Goal: Task Accomplishment & Management: Manage account settings

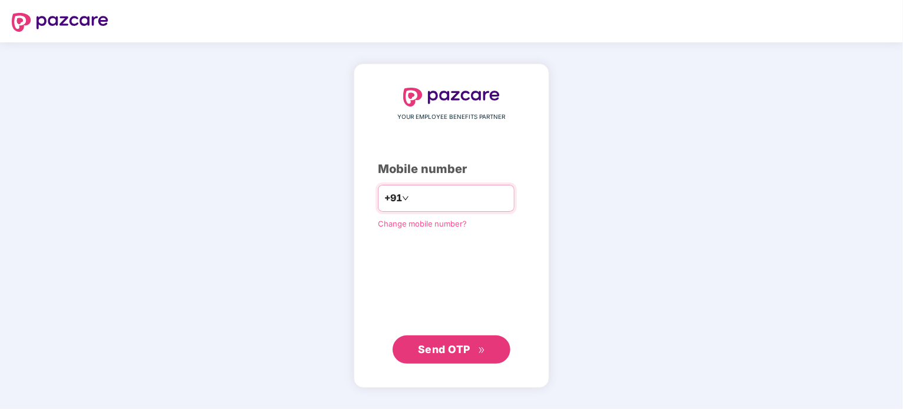
click at [415, 201] on input "number" at bounding box center [459, 198] width 97 height 19
type input "**********"
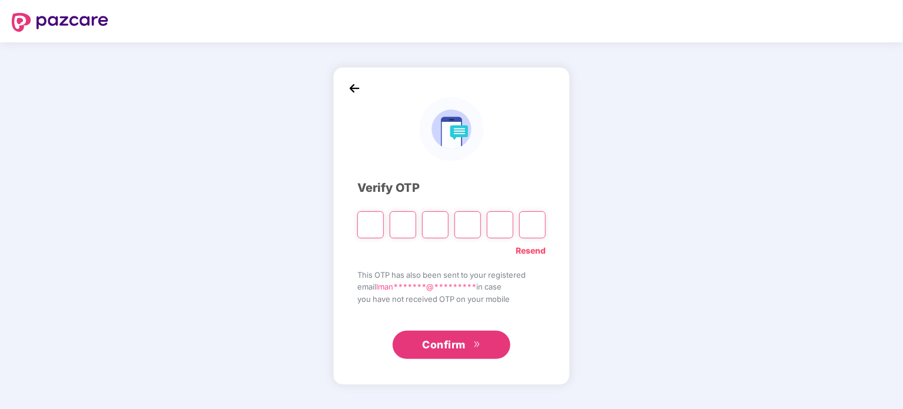
click at [376, 223] on input "Please enter verification code. Digit 1" at bounding box center [370, 224] width 26 height 27
type input "*"
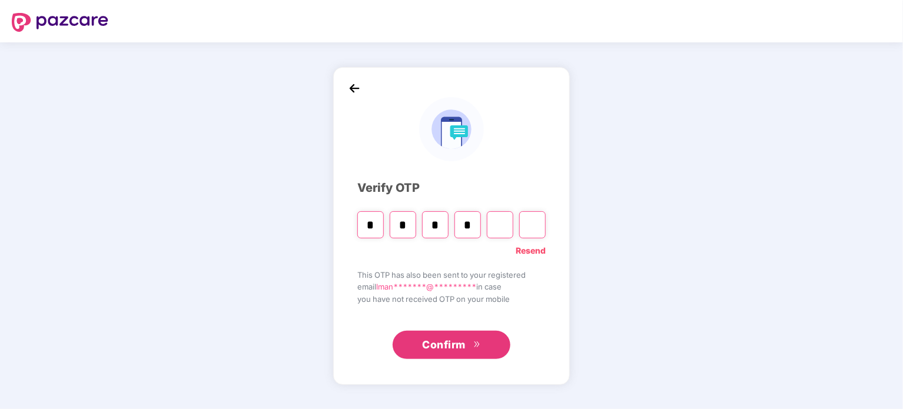
type input "*"
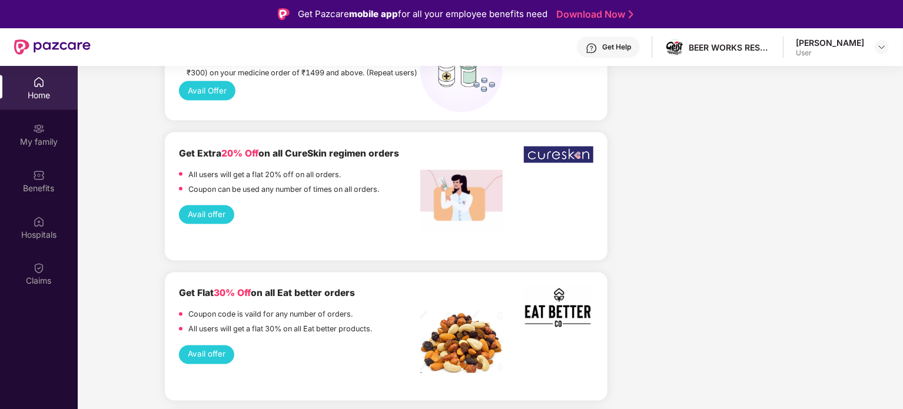
scroll to position [921, 0]
click at [217, 345] on button "Avail offer" at bounding box center [207, 354] width 56 height 19
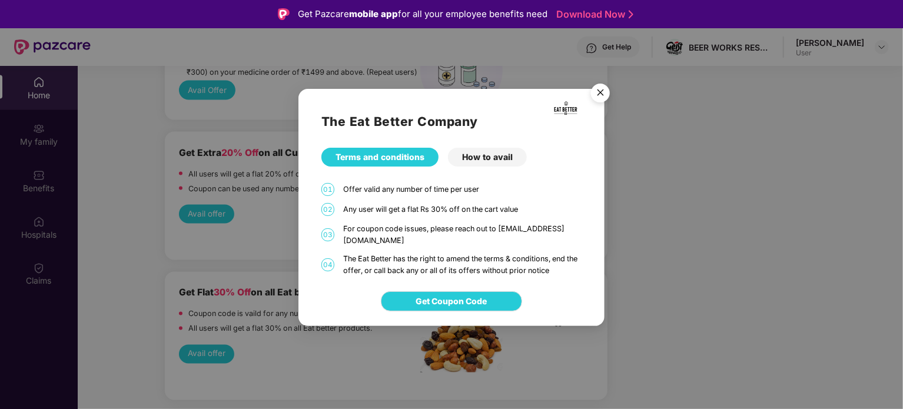
click at [601, 95] on img "Close" at bounding box center [600, 94] width 33 height 33
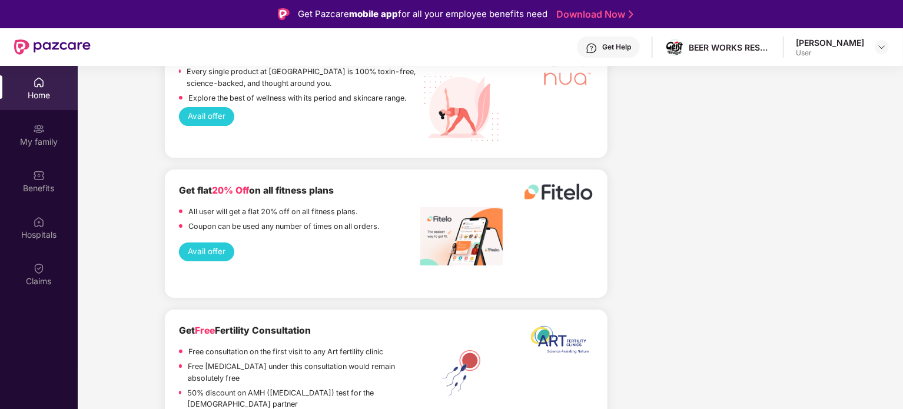
scroll to position [2066, 0]
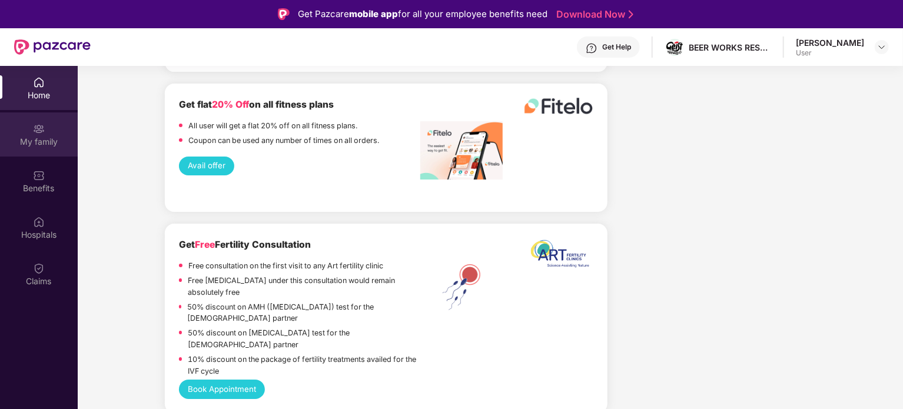
click at [35, 141] on div "My family" at bounding box center [39, 142] width 78 height 12
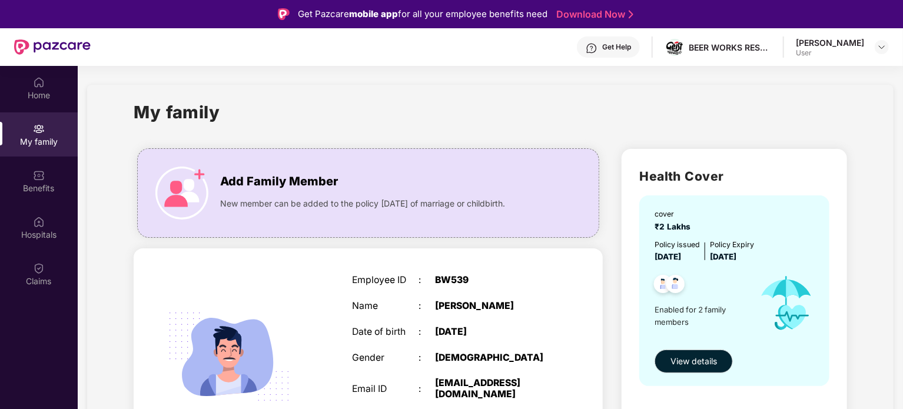
scroll to position [34, 0]
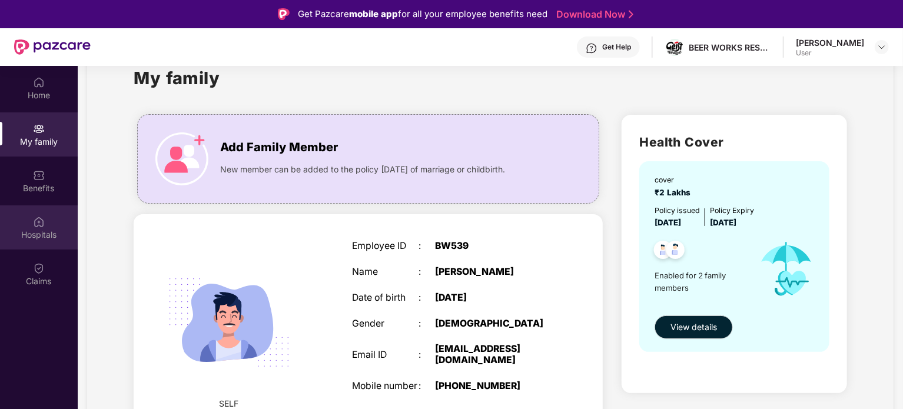
click at [38, 234] on div "Hospitals" at bounding box center [39, 235] width 78 height 12
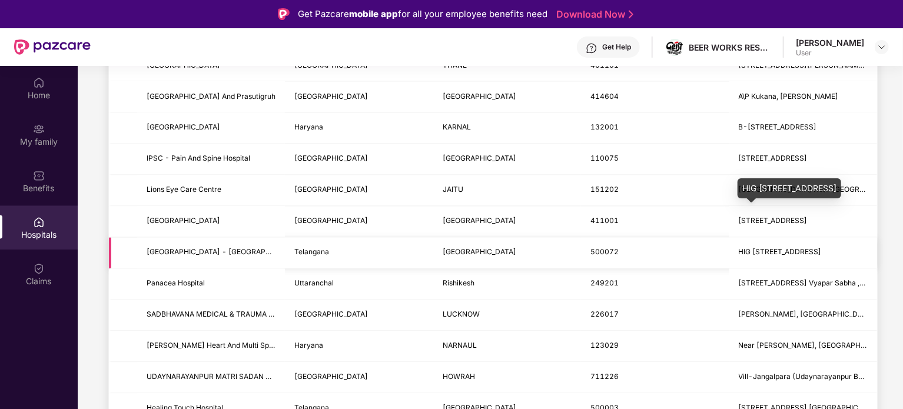
scroll to position [1196, 0]
click at [371, 245] on td "Telangana" at bounding box center [359, 252] width 148 height 31
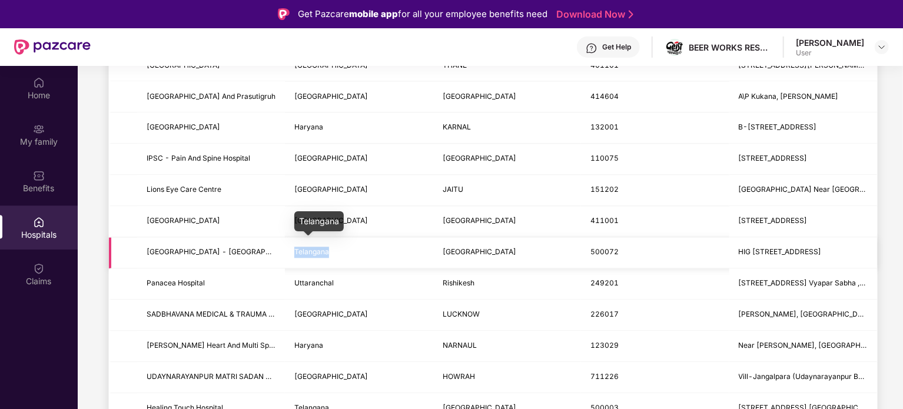
drag, startPoint x: 329, startPoint y: 247, endPoint x: 294, endPoint y: 250, distance: 34.9
click at [294, 250] on td "Telangana" at bounding box center [359, 252] width 148 height 31
copy span "Telangana"
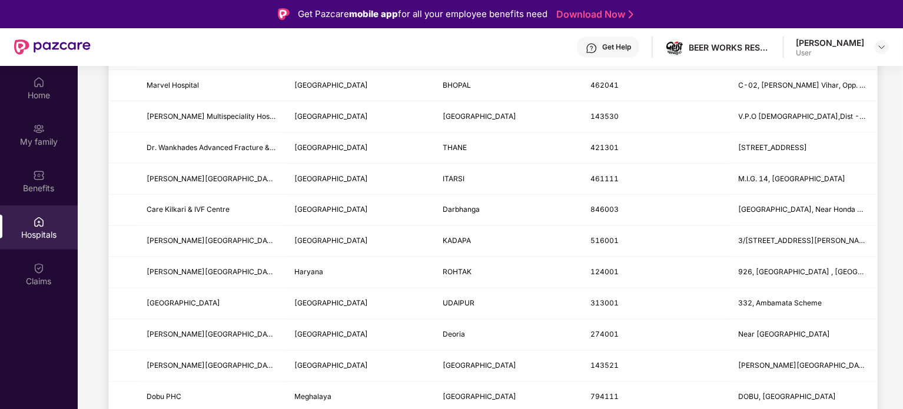
scroll to position [0, 0]
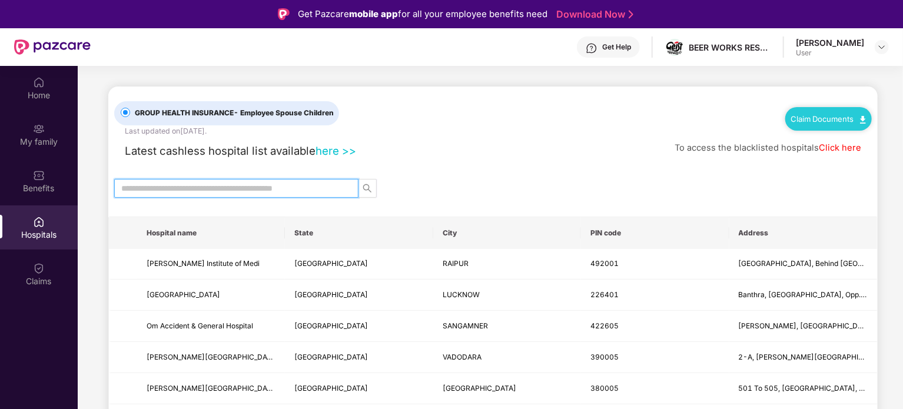
click at [334, 185] on input "text" at bounding box center [231, 188] width 221 height 13
paste input "*********"
type input "*********"
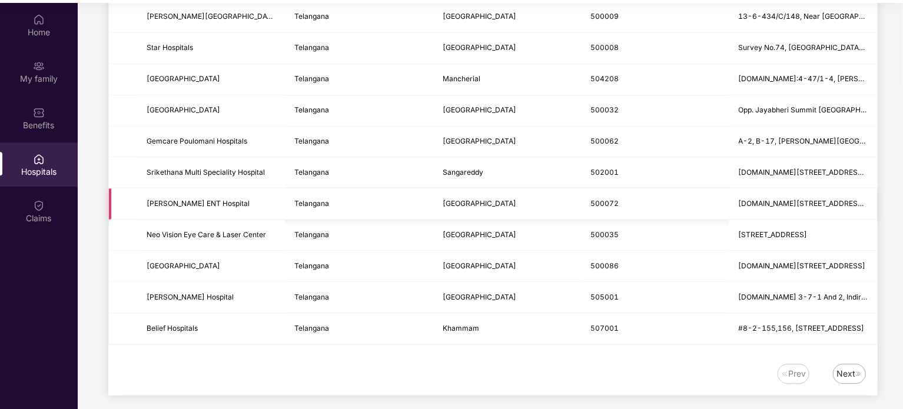
scroll to position [66, 0]
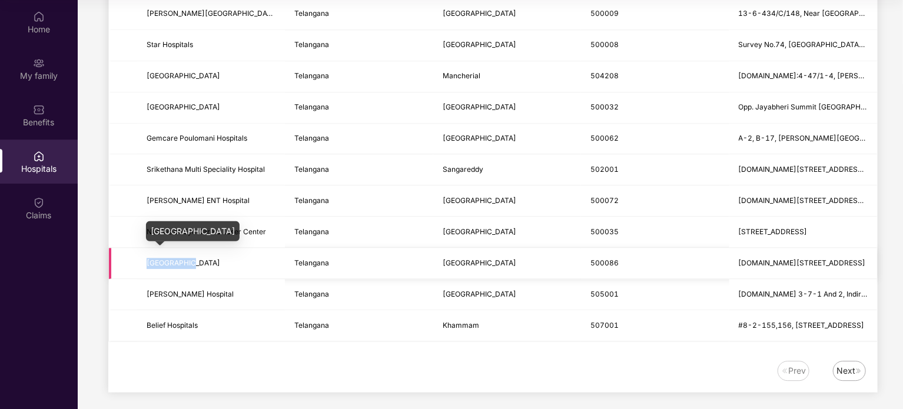
drag, startPoint x: 184, startPoint y: 256, endPoint x: 141, endPoint y: 260, distance: 43.1
click at [141, 260] on td "[GEOGRAPHIC_DATA]" at bounding box center [211, 263] width 148 height 31
copy span "[GEOGRAPHIC_DATA]"
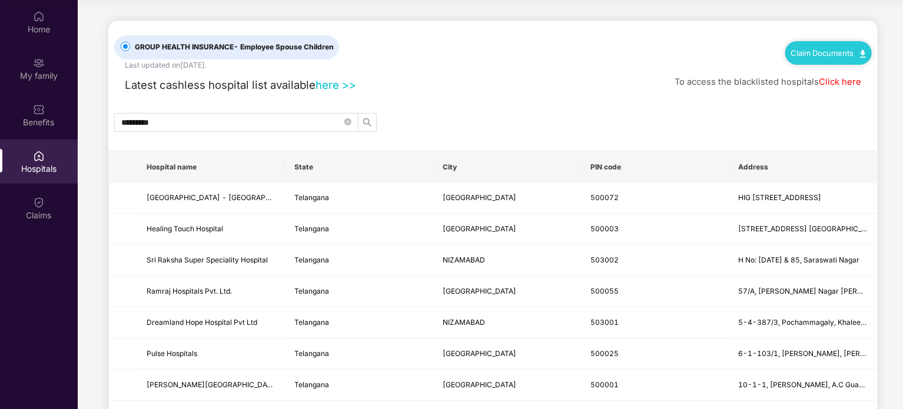
scroll to position [0, 0]
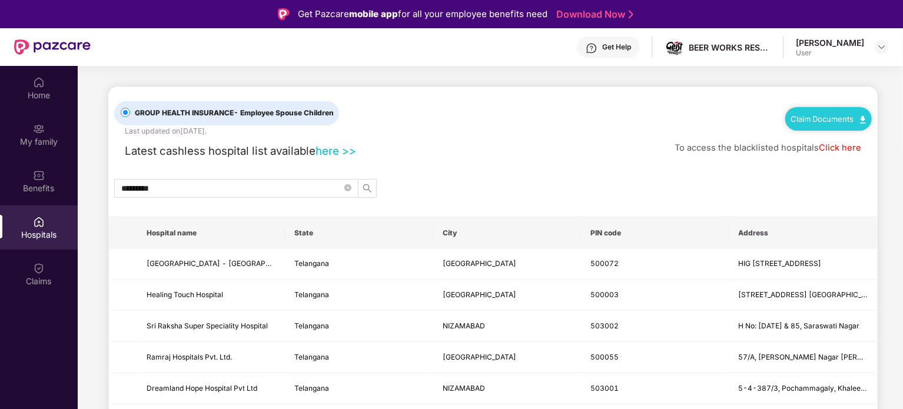
click at [838, 118] on link "Claim Documents" at bounding box center [828, 118] width 75 height 9
click at [824, 147] on link "Claim Form" at bounding box center [833, 139] width 77 height 25
click at [43, 281] on div "Claims" at bounding box center [39, 282] width 78 height 12
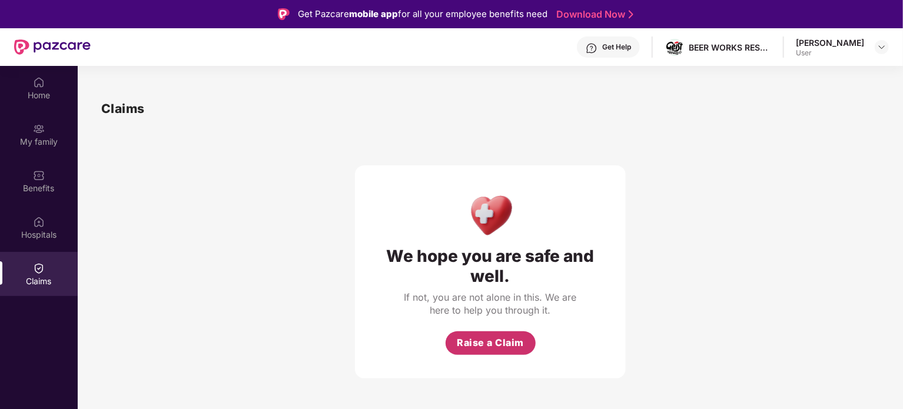
click at [492, 341] on span "Raise a Claim" at bounding box center [490, 343] width 67 height 15
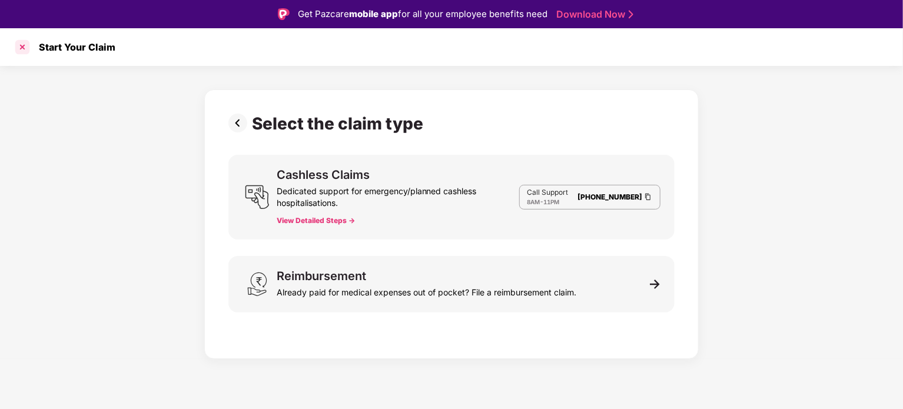
click at [25, 43] on div at bounding box center [22, 47] width 19 height 19
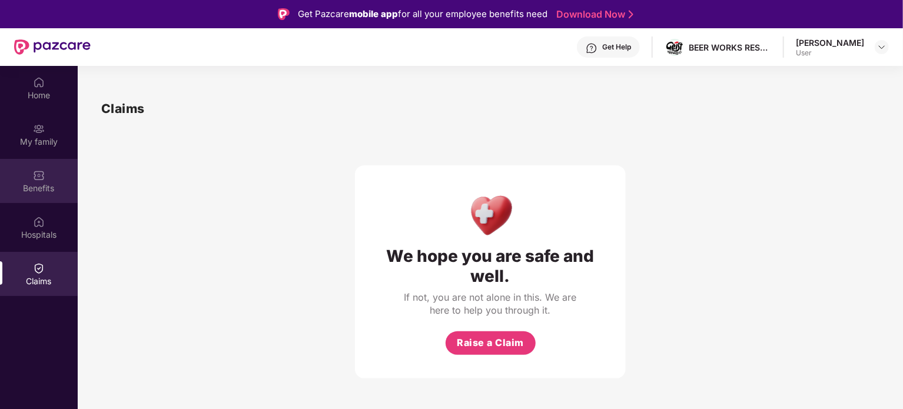
click at [49, 176] on div "Benefits" at bounding box center [39, 181] width 78 height 44
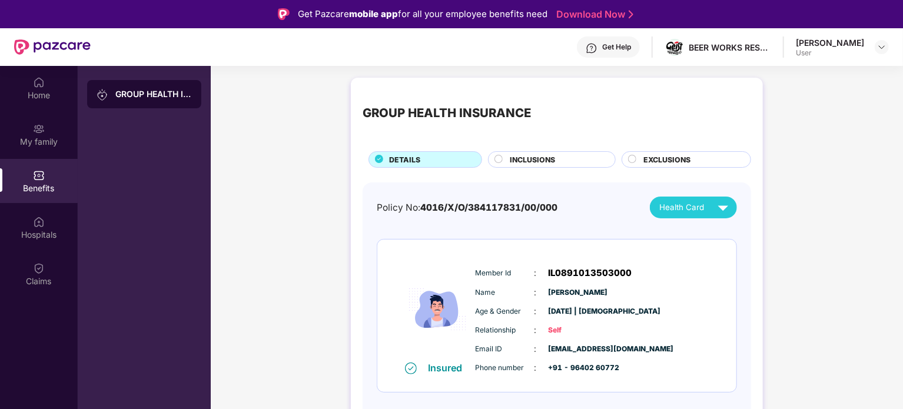
click at [857, 47] on div "[PERSON_NAME]" at bounding box center [830, 42] width 68 height 11
click at [881, 48] on img at bounding box center [881, 46] width 9 height 9
click at [778, 109] on span "M" at bounding box center [768, 111] width 19 height 19
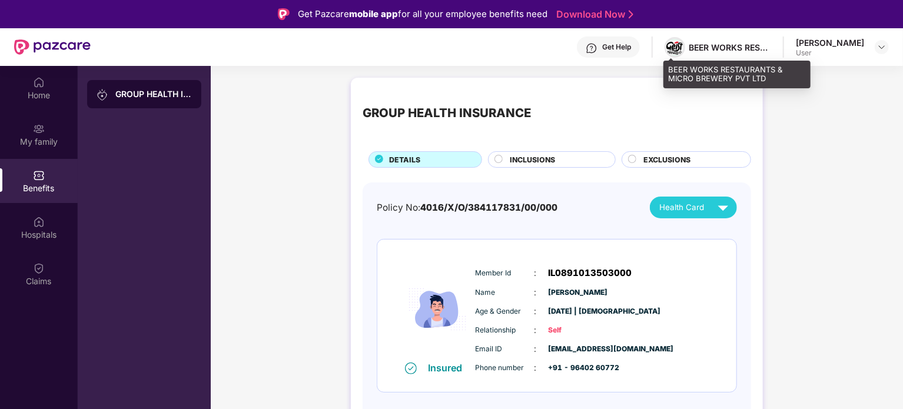
click at [678, 48] on img at bounding box center [674, 48] width 17 height 14
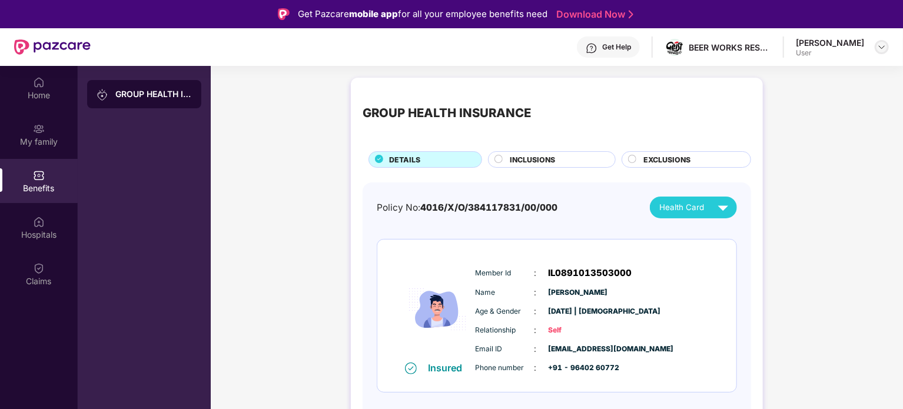
click at [881, 44] on img at bounding box center [881, 46] width 9 height 9
click at [772, 78] on div "Logout" at bounding box center [826, 75] width 153 height 23
